Goal: Information Seeking & Learning: Find specific fact

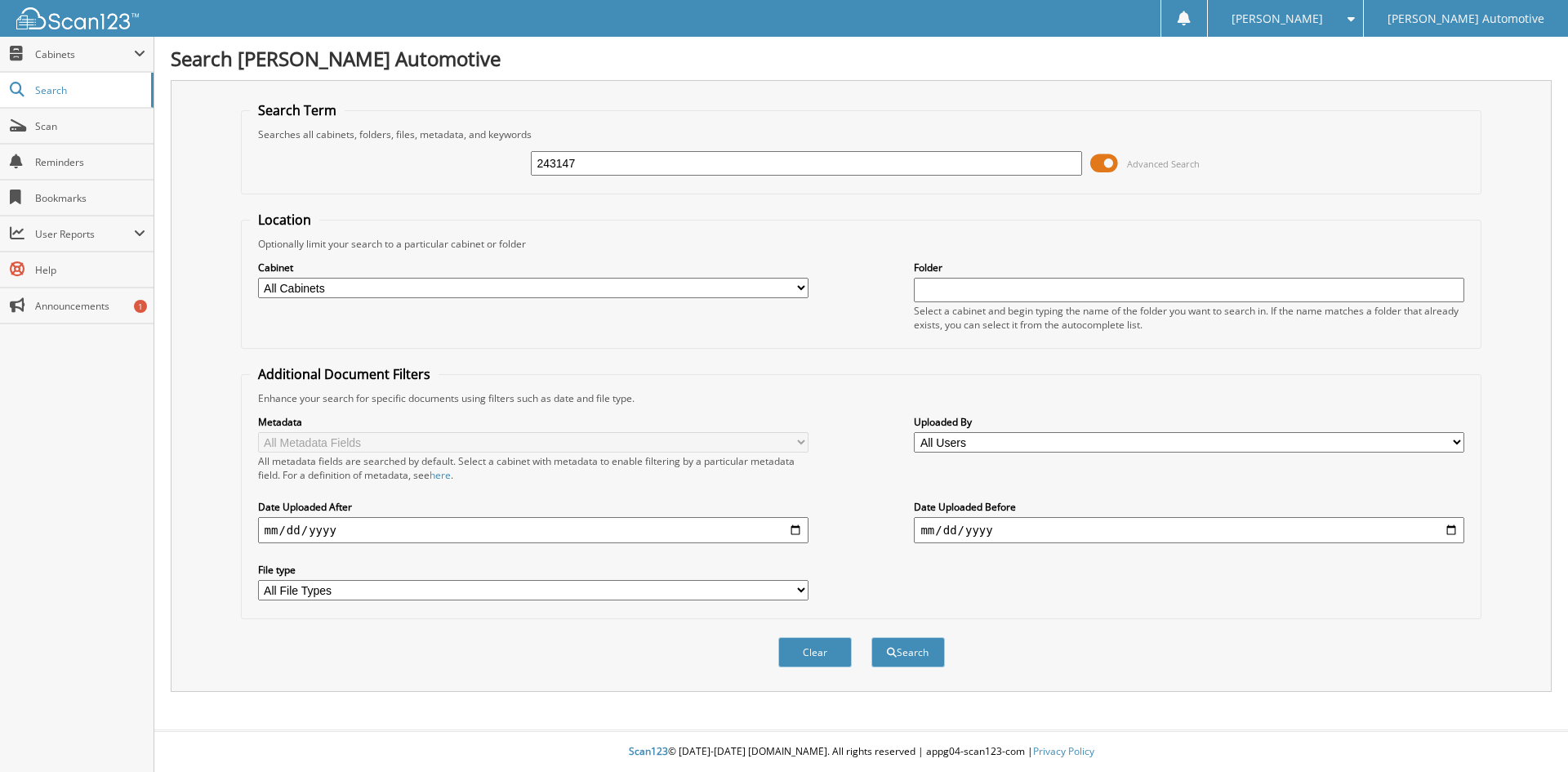
type input "243147"
click at [396, 283] on select "All Cabinets CAR DEALS CREDIT APPS DEAD DEALS DEALER TRADE LAF RDR MSO" at bounding box center [533, 288] width 551 height 21
select select "3345"
click at [258, 278] on select "All Cabinets CAR DEALS CREDIT APPS DEAD DEALS DEALER TRADE LAF RDR MSO" at bounding box center [533, 288] width 551 height 21
click at [914, 648] on button "Search" at bounding box center [907, 652] width 74 height 30
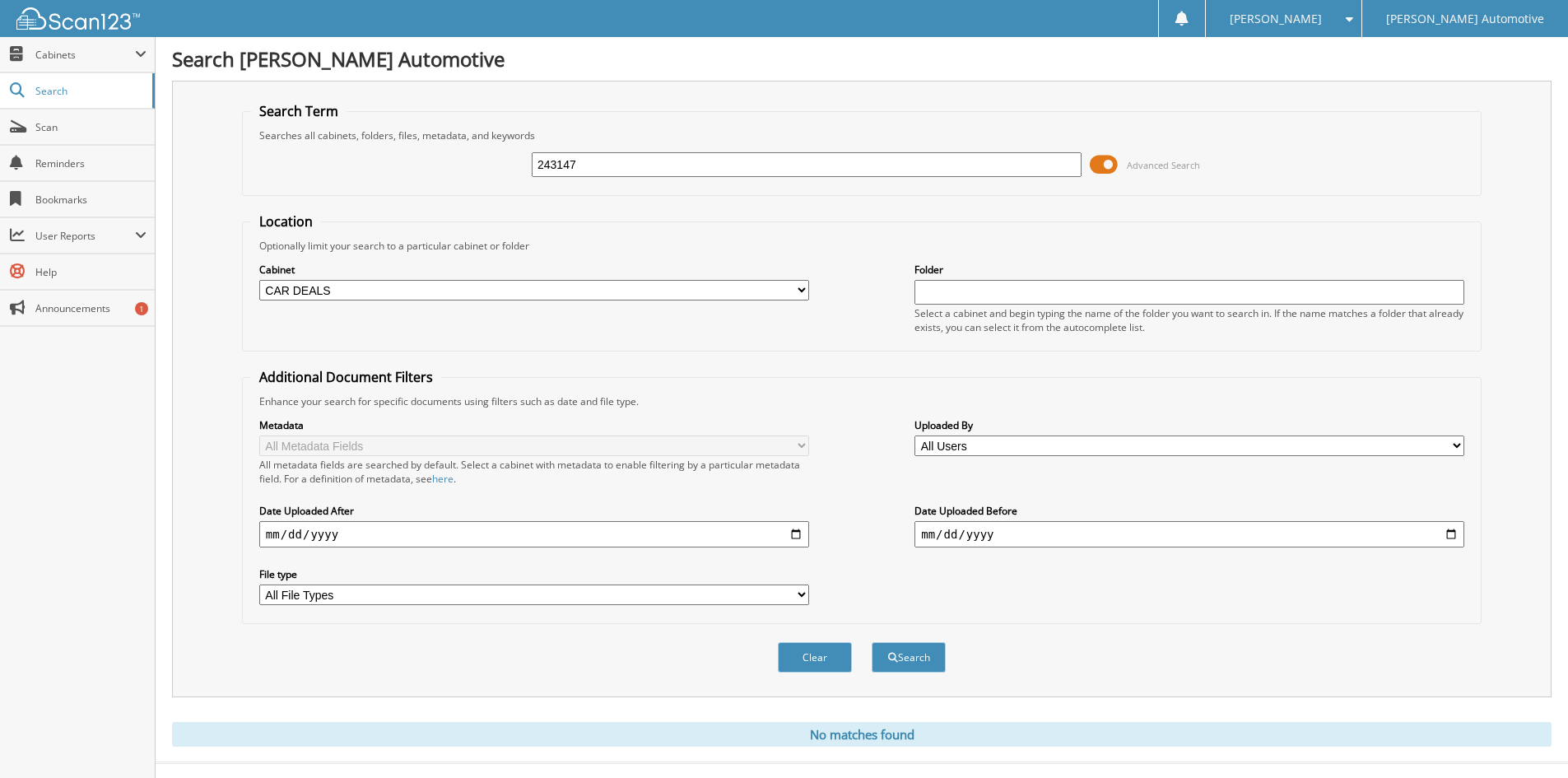
click at [614, 166] on input "243147" at bounding box center [807, 164] width 550 height 25
type input "36789"
click at [872, 642] on button "Search" at bounding box center [909, 657] width 74 height 31
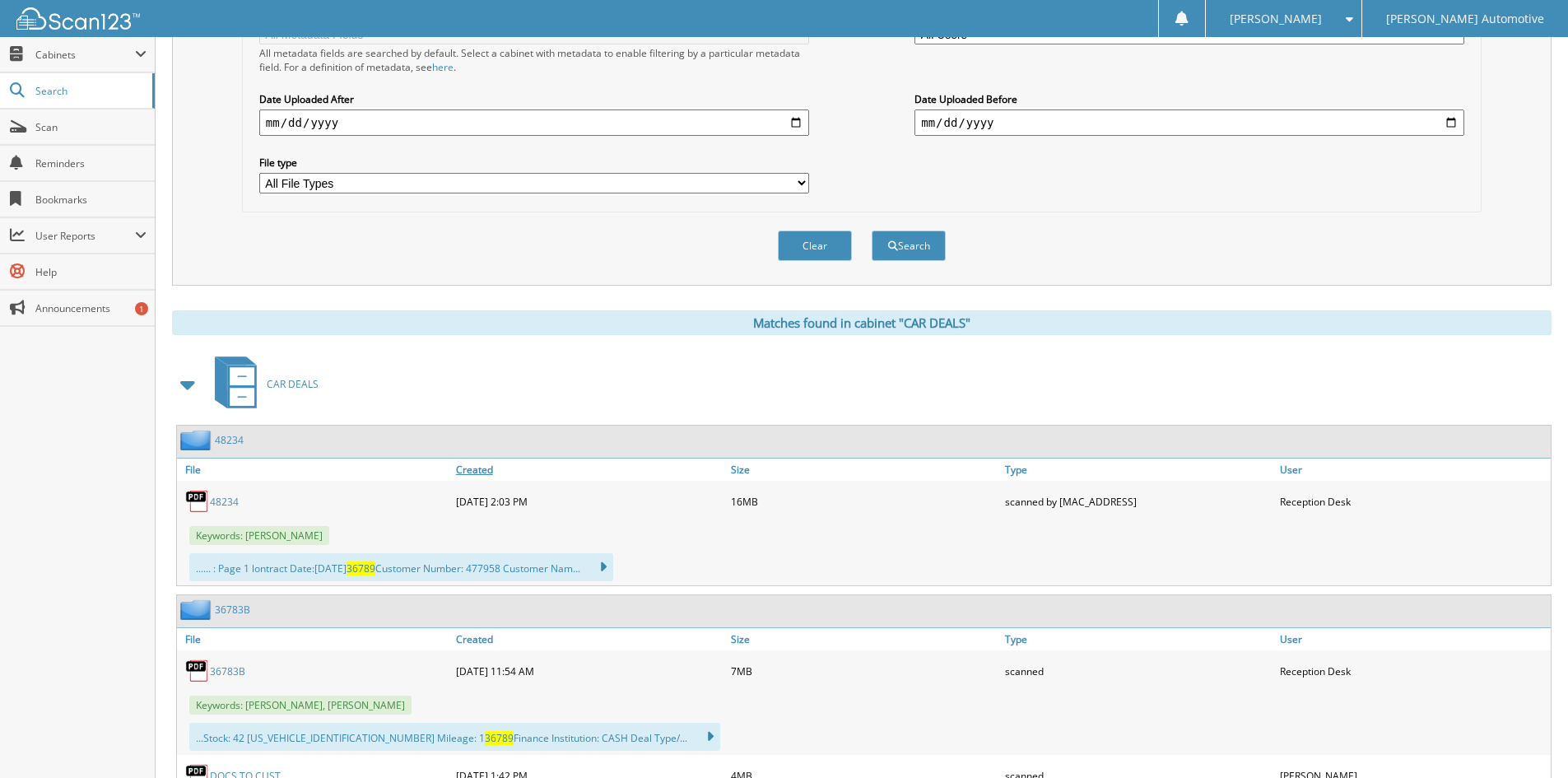
scroll to position [494, 0]
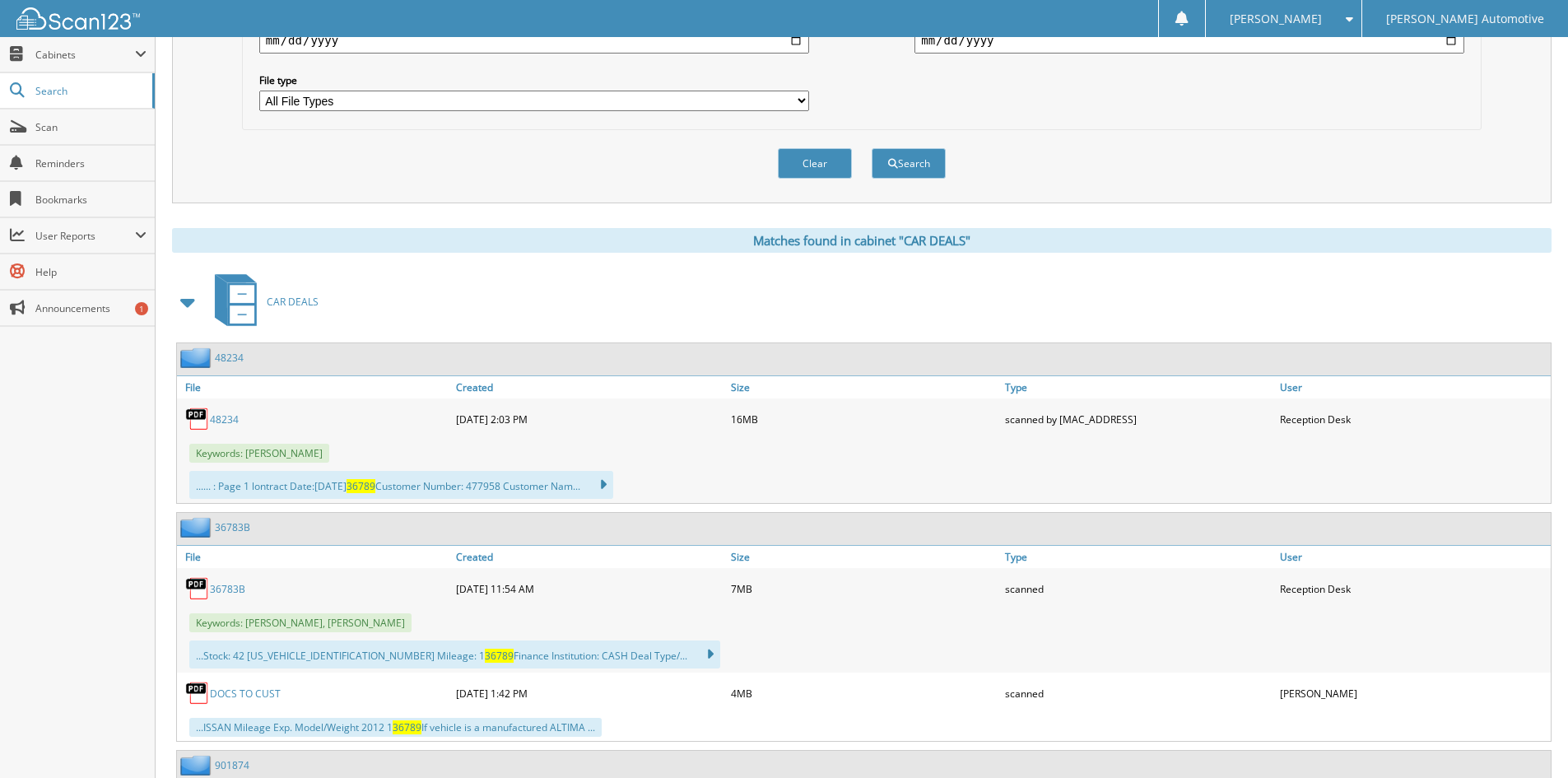
click at [220, 423] on link "48234" at bounding box center [224, 420] width 29 height 14
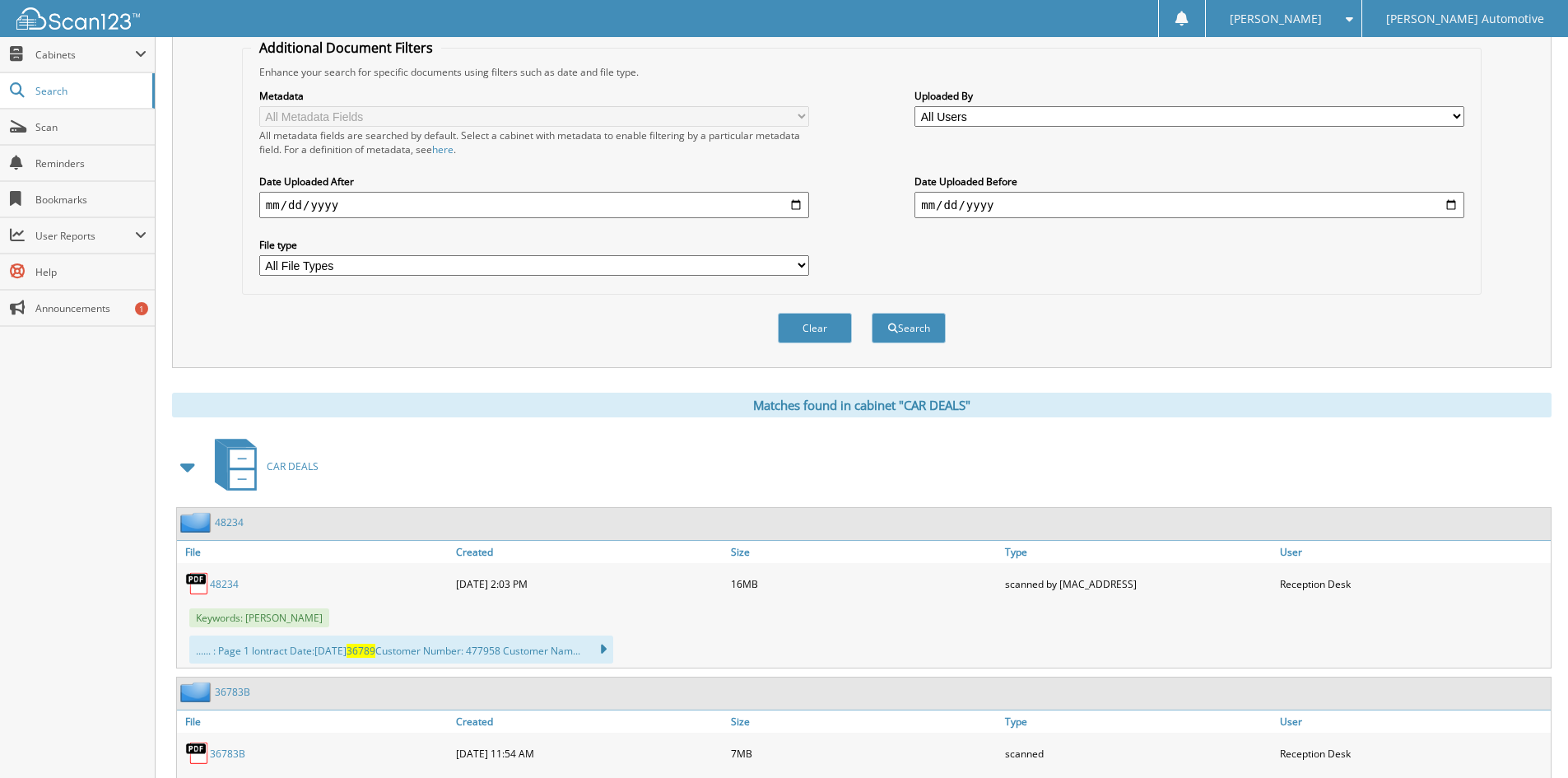
scroll to position [0, 0]
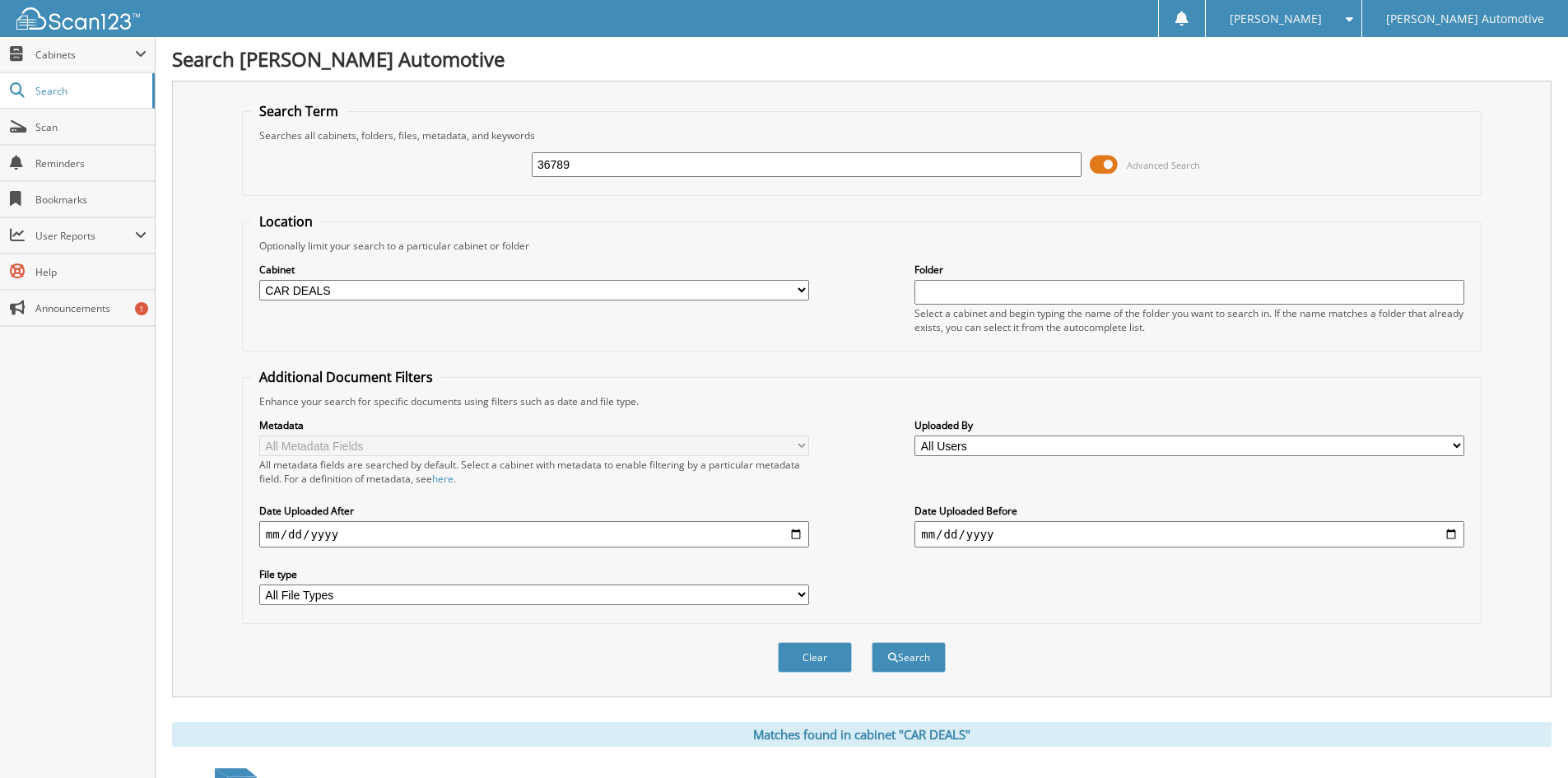
click at [636, 171] on input "36789" at bounding box center [807, 164] width 550 height 25
type input "britt hanks"
click at [872, 642] on button "Search" at bounding box center [909, 657] width 74 height 31
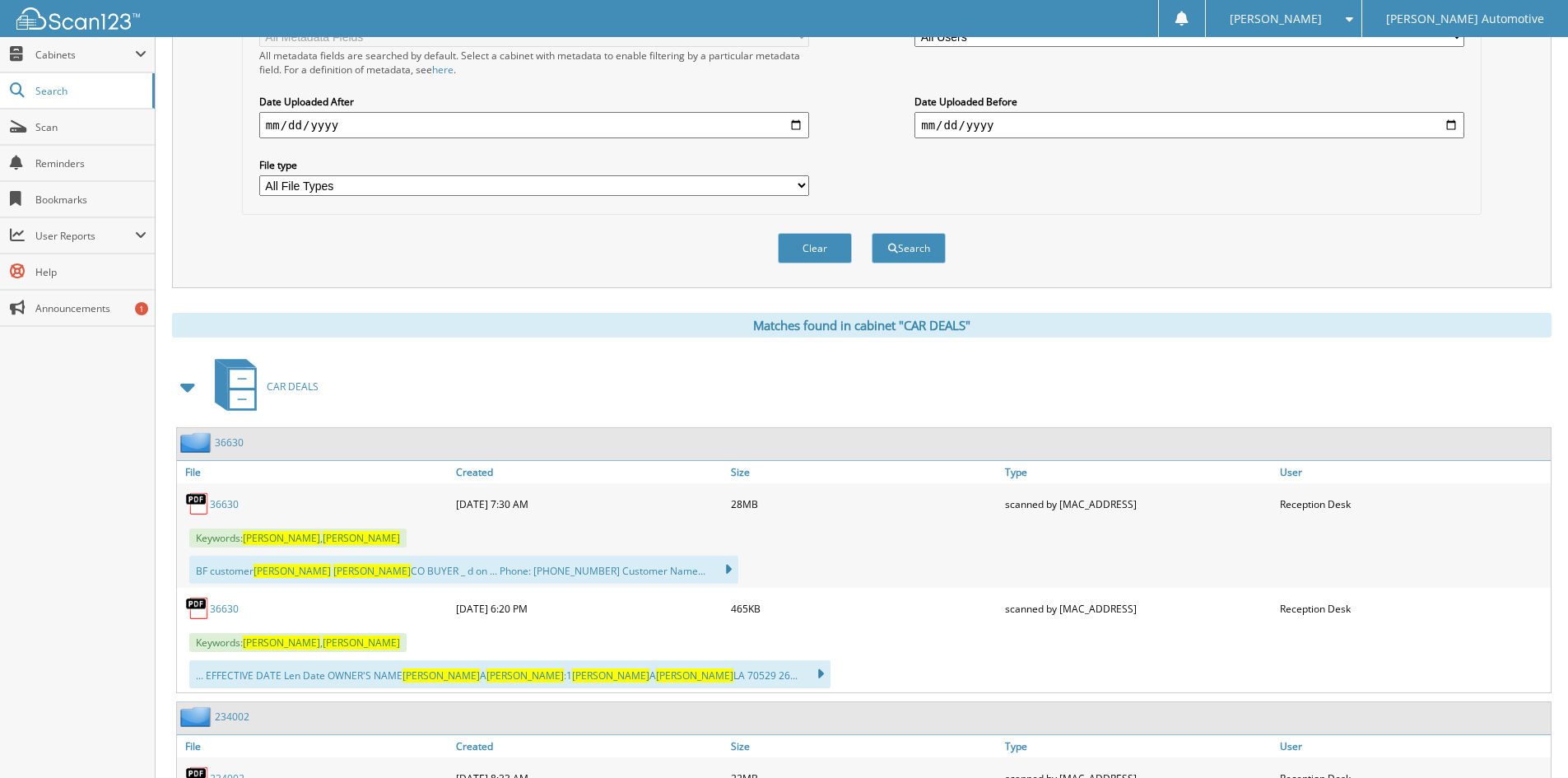
scroll to position [412, 0]
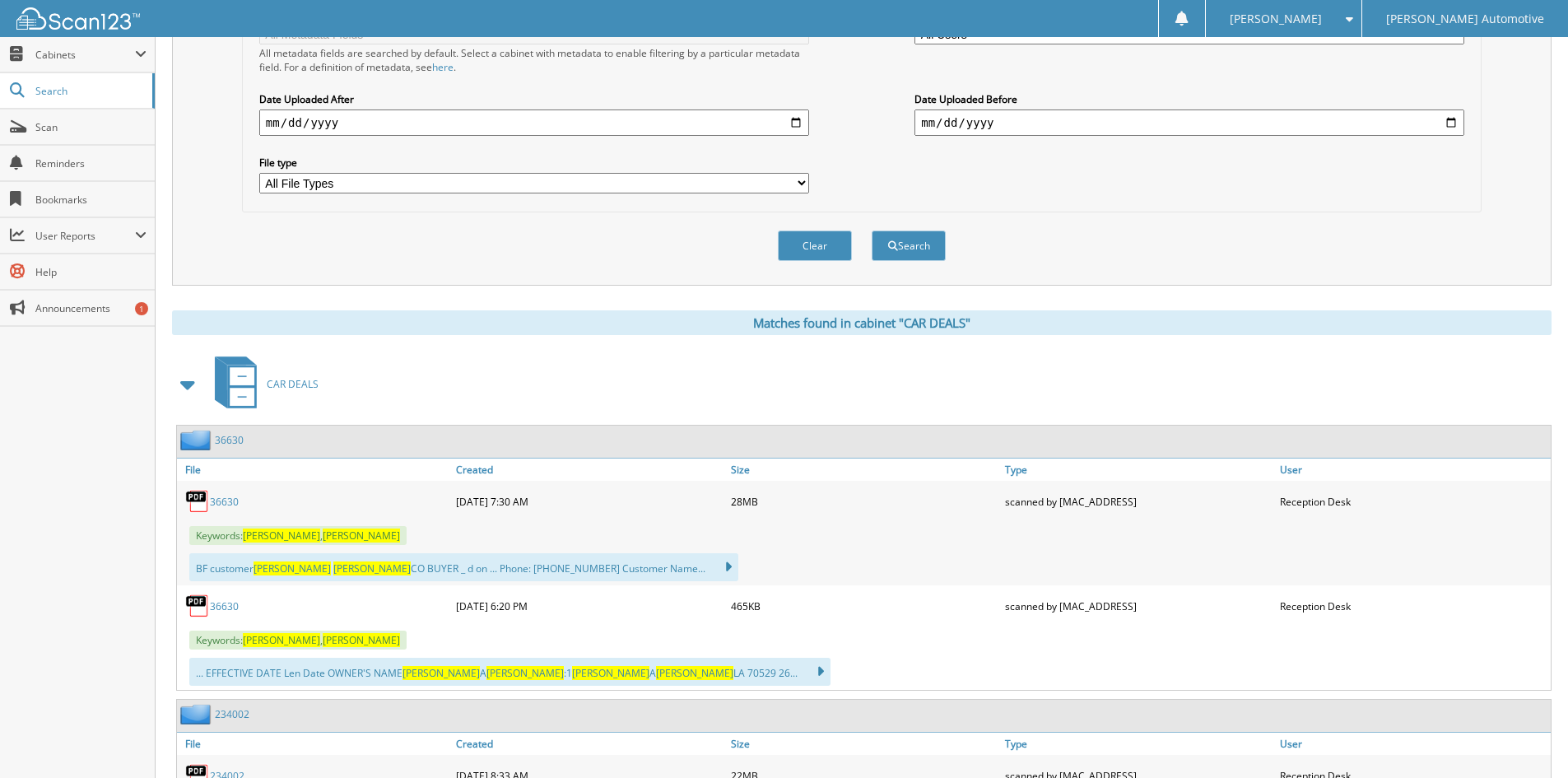
click at [221, 501] on link "36630" at bounding box center [224, 502] width 29 height 14
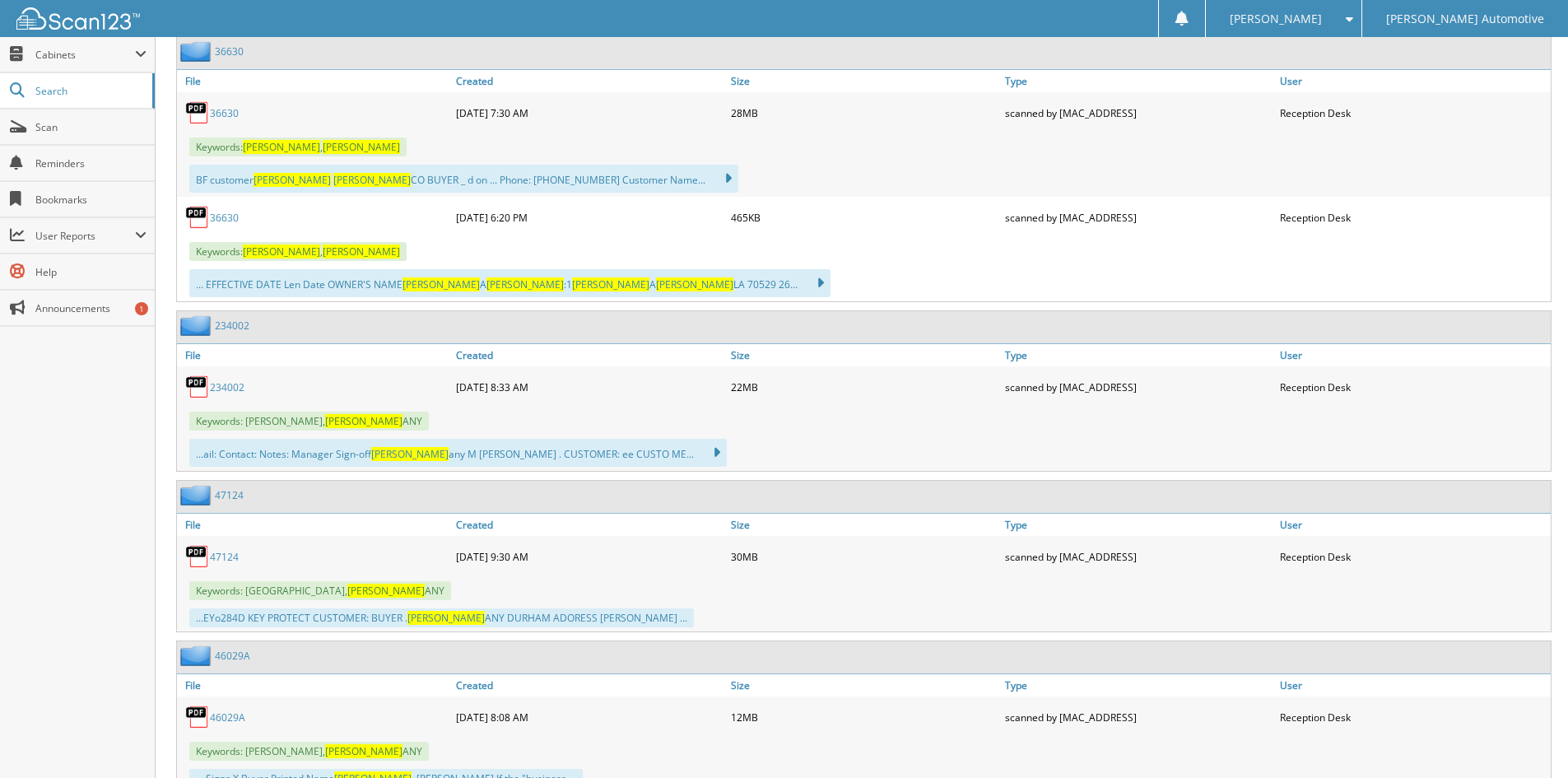
scroll to position [824, 0]
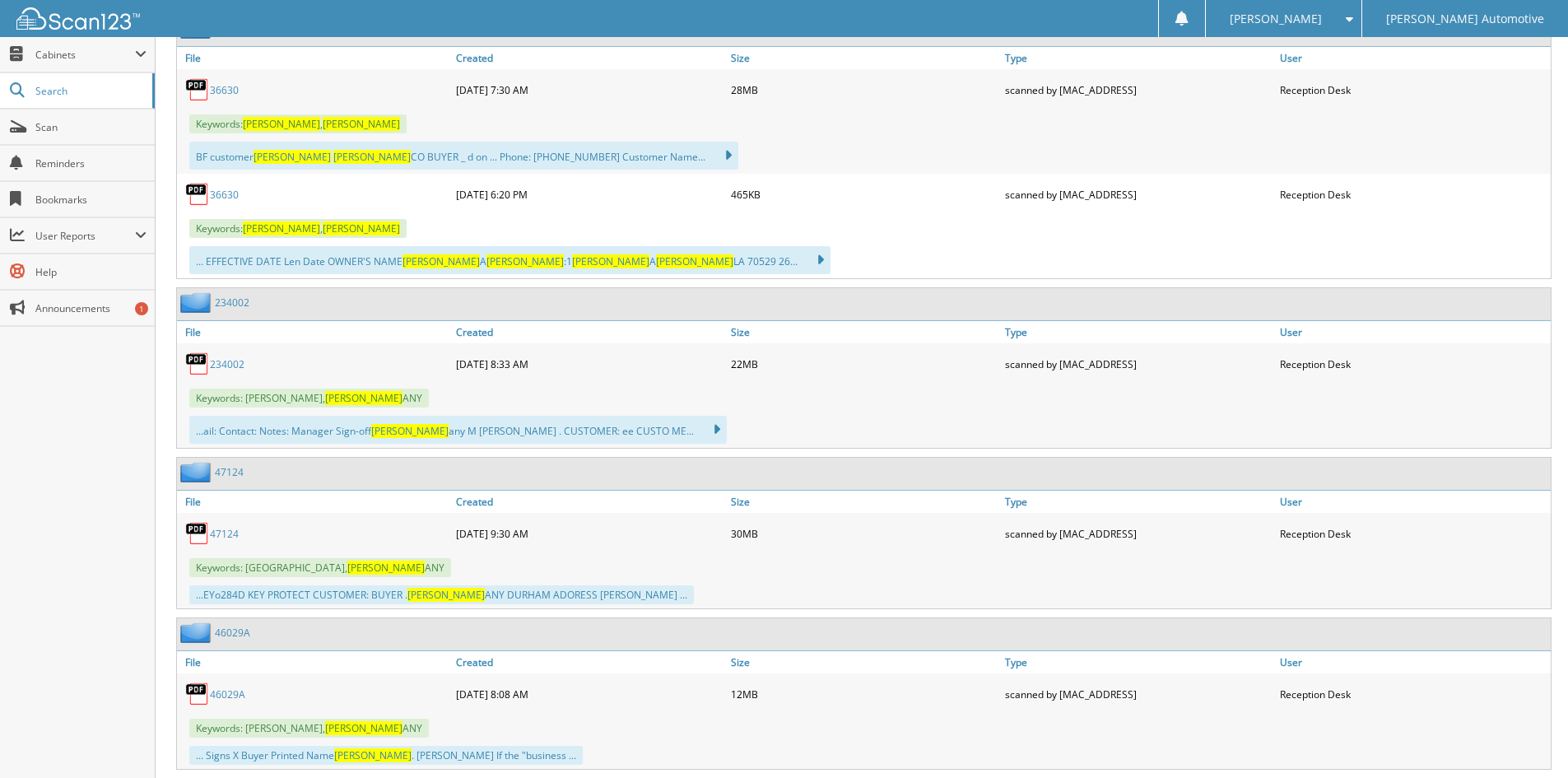
click at [215, 195] on link "36630" at bounding box center [224, 195] width 29 height 14
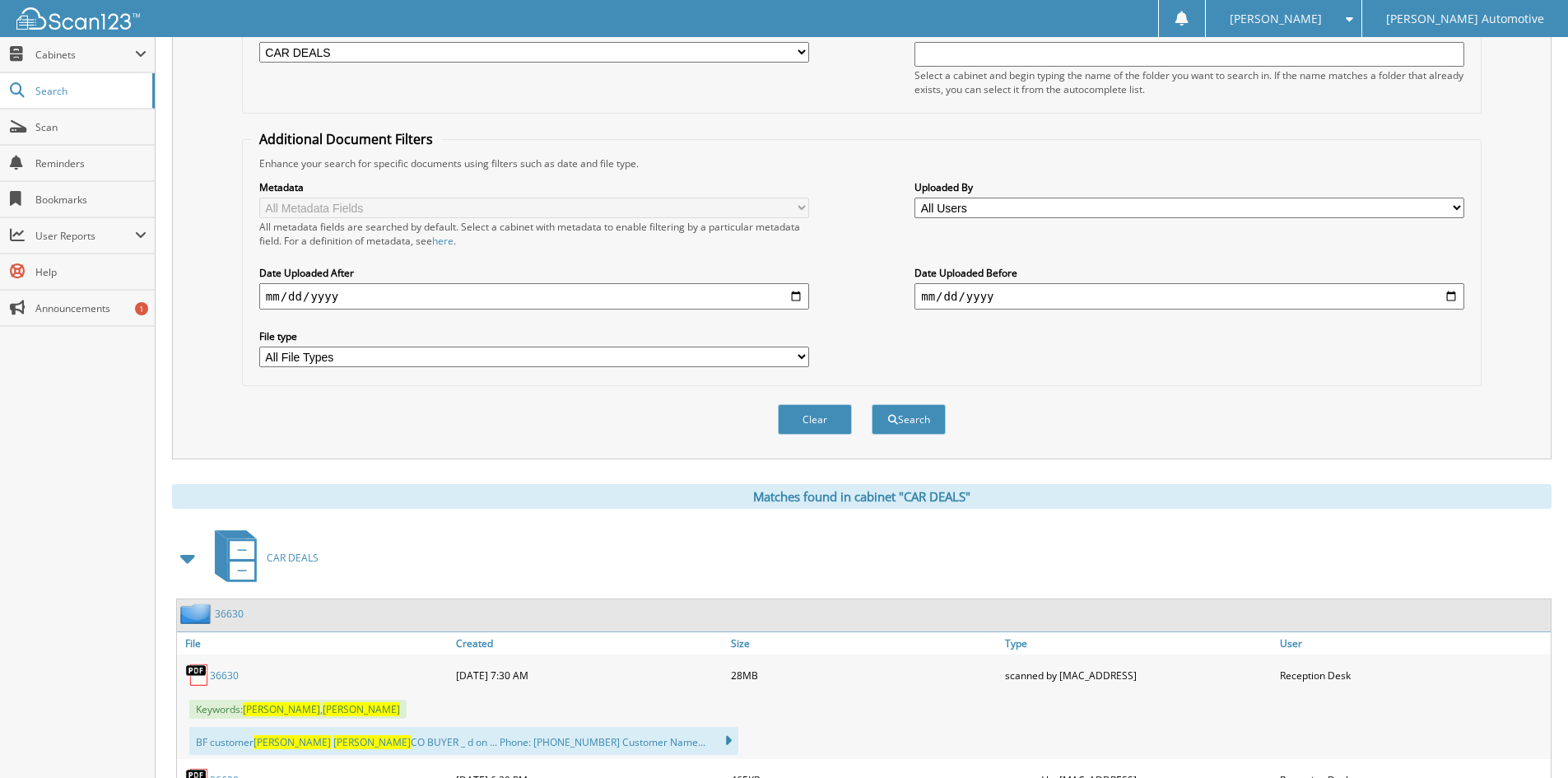
scroll to position [82, 0]
